Goal: Information Seeking & Learning: Find specific page/section

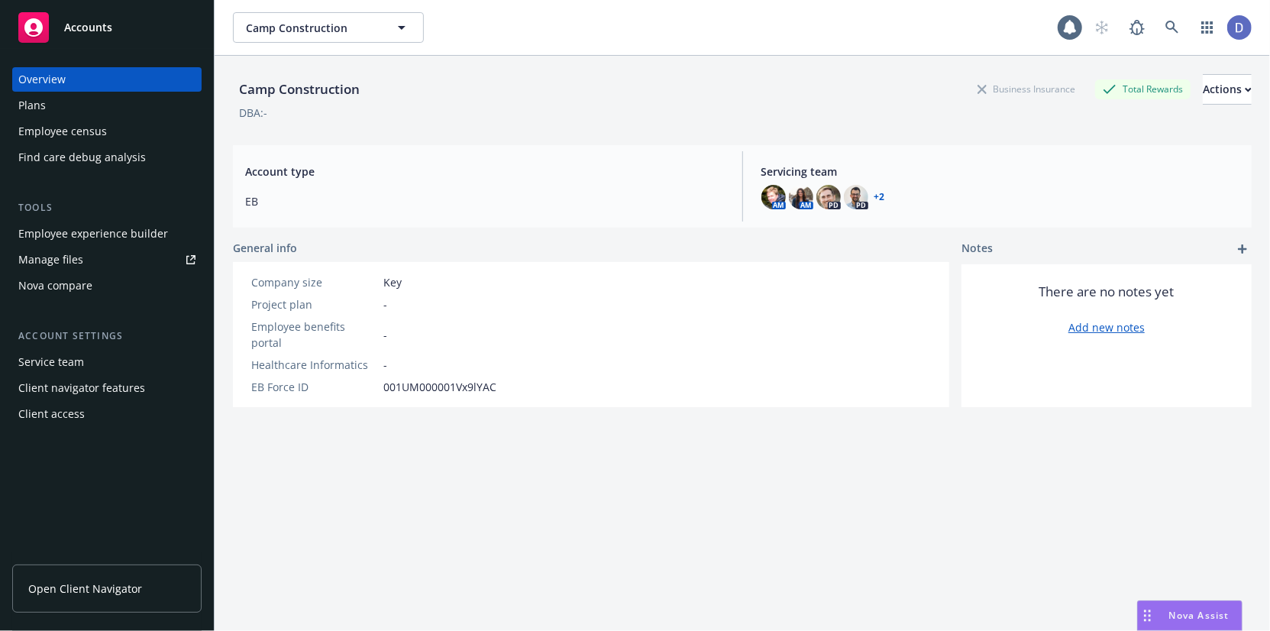
click at [54, 119] on div "Employee census" at bounding box center [62, 131] width 89 height 24
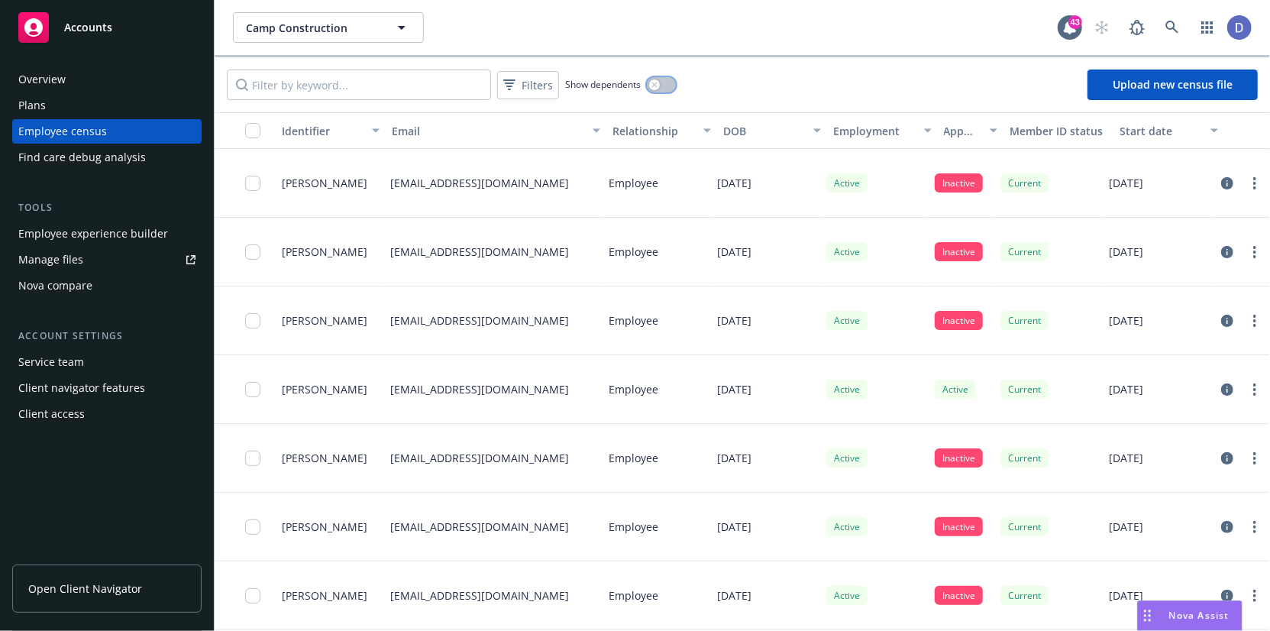
click at [671, 87] on button "button" at bounding box center [661, 84] width 29 height 15
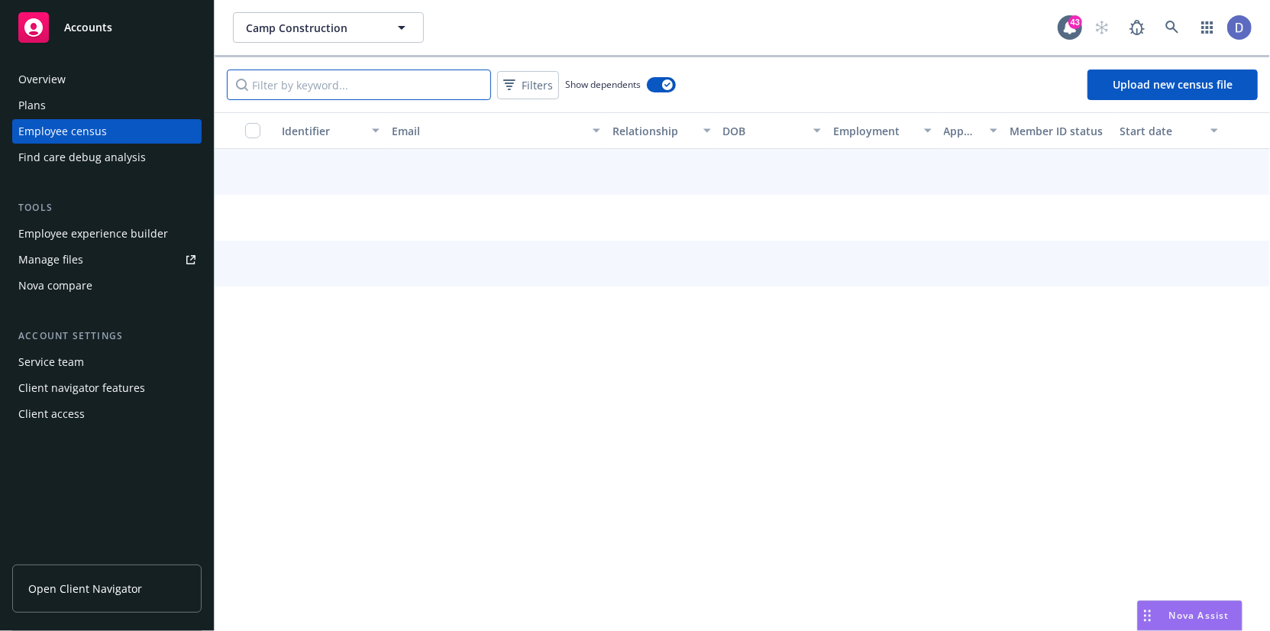
click at [414, 85] on input "Filter by keyword..." at bounding box center [359, 85] width 264 height 31
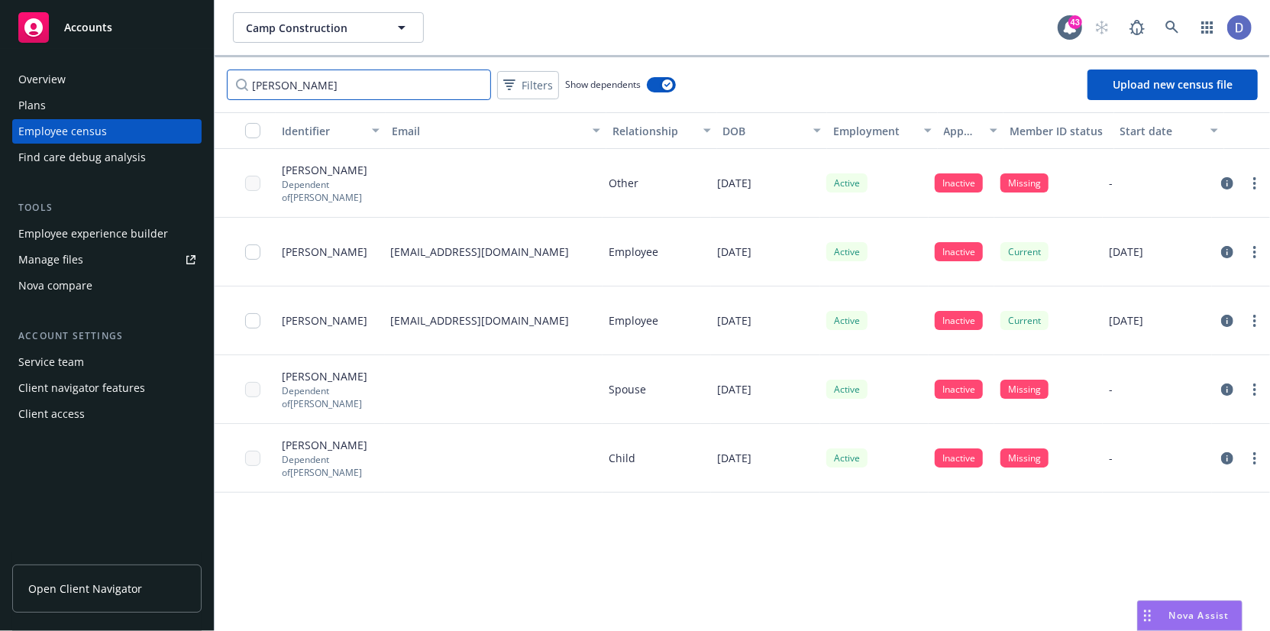
type input "[PERSON_NAME]"
click at [476, 389] on div at bounding box center [494, 389] width 218 height 69
click at [1173, 33] on icon at bounding box center [1173, 28] width 14 height 14
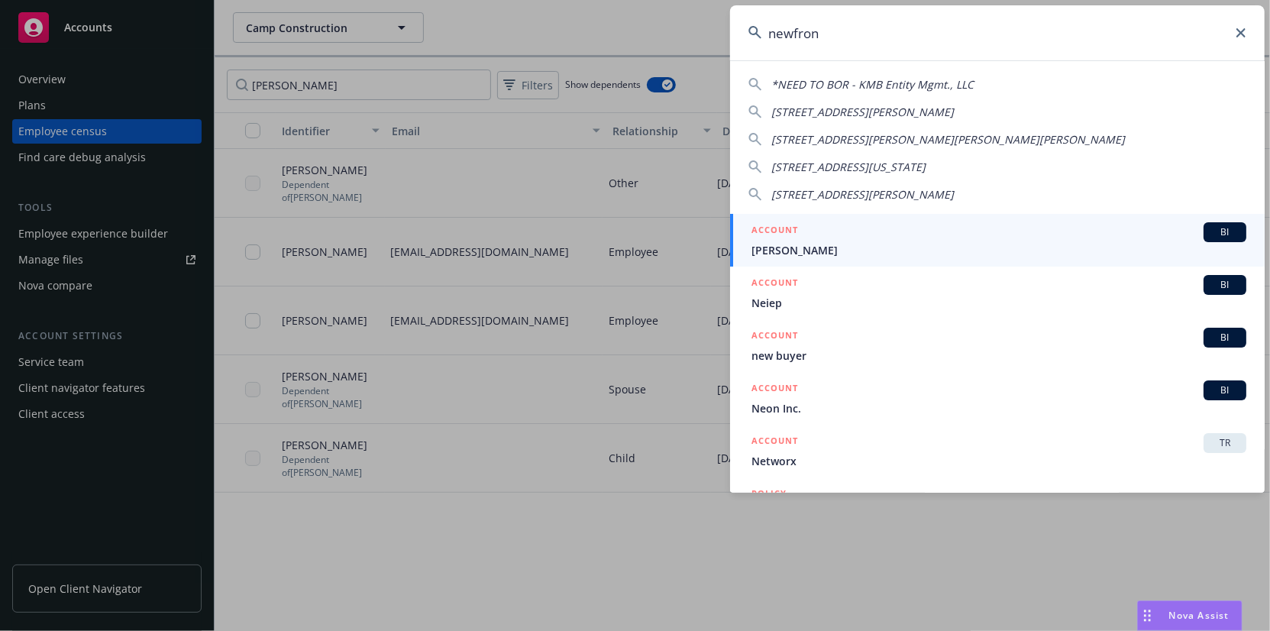
type input "newfront"
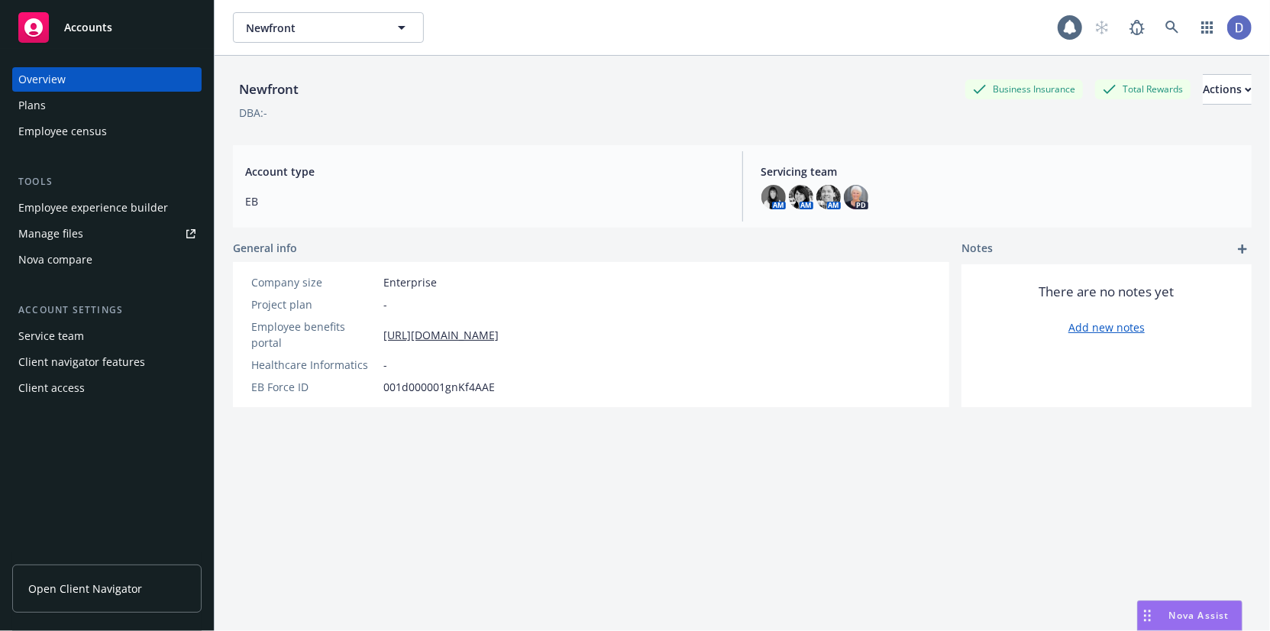
click at [110, 141] on div "Employee census" at bounding box center [106, 131] width 177 height 24
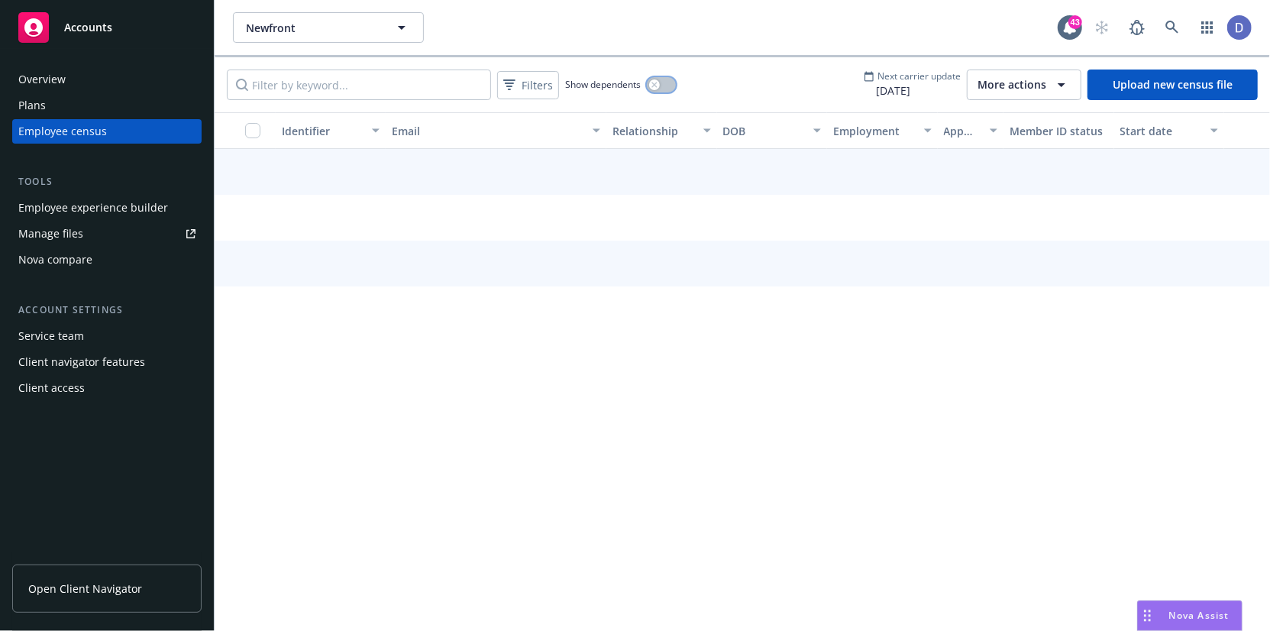
click at [664, 87] on button "button" at bounding box center [661, 84] width 29 height 15
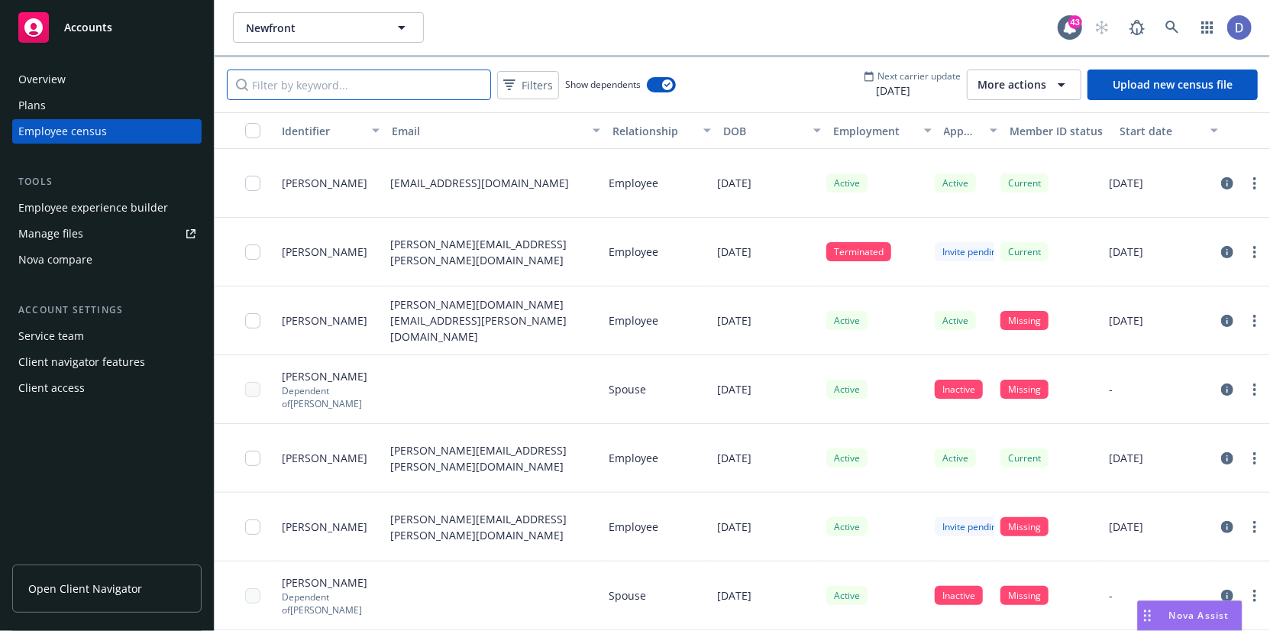
click at [442, 83] on input "Filter by keyword..." at bounding box center [359, 85] width 264 height 31
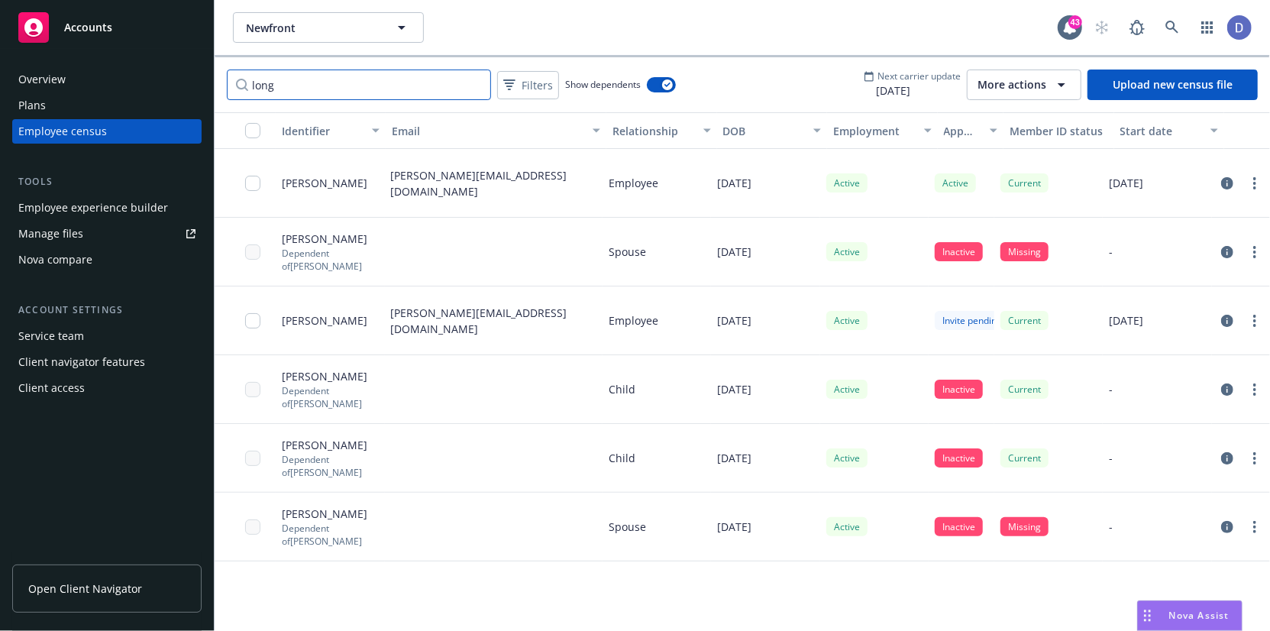
type input "long"
